Goal: Browse casually

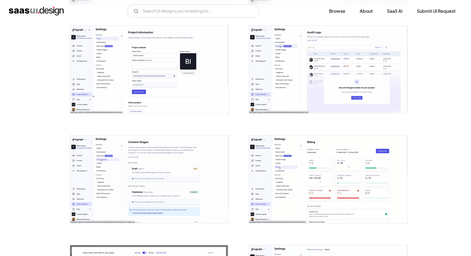
scroll to position [1086, 0]
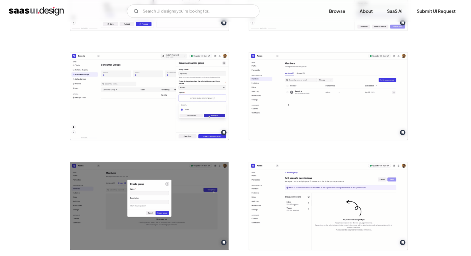
scroll to position [731, 0]
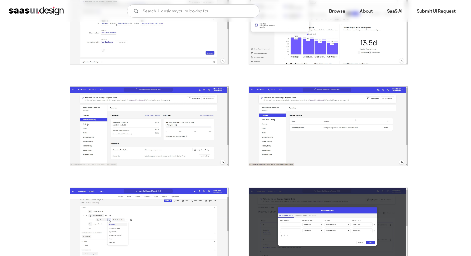
scroll to position [254, 0]
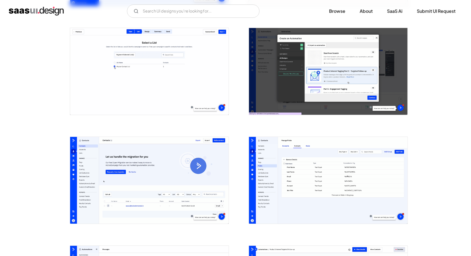
scroll to position [858, 0]
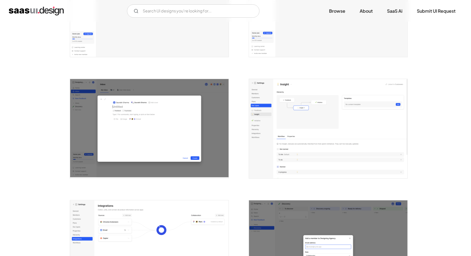
scroll to position [1394, 0]
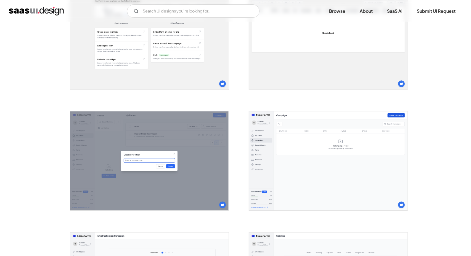
scroll to position [1012, 0]
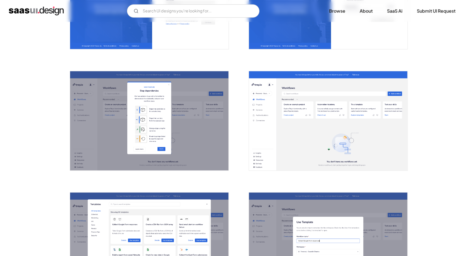
scroll to position [355, 0]
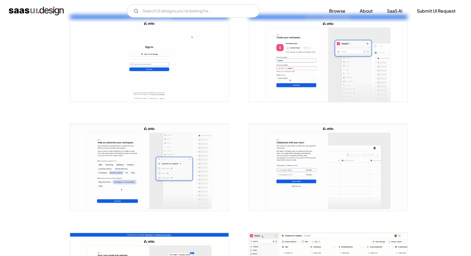
scroll to position [556, 0]
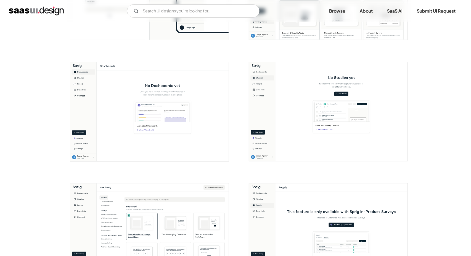
scroll to position [455, 0]
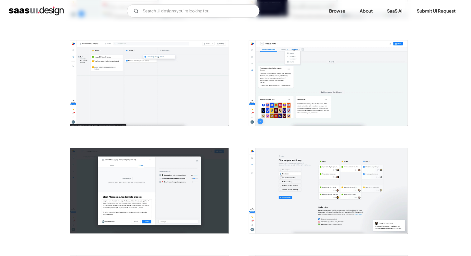
scroll to position [613, 0]
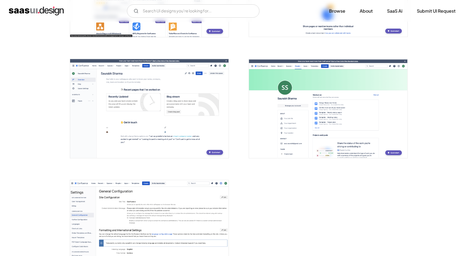
scroll to position [1405, 0]
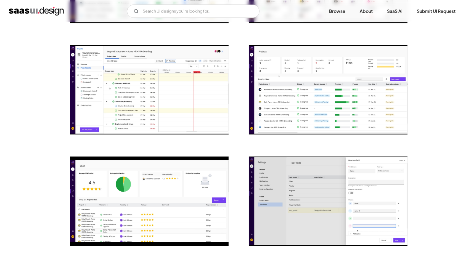
scroll to position [654, 0]
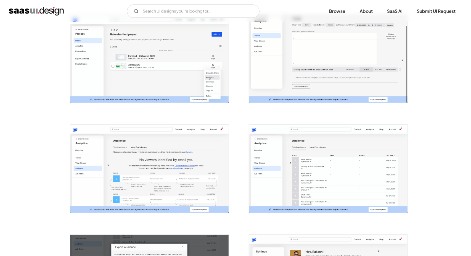
scroll to position [649, 0]
